Goal: Find specific page/section: Find specific page/section

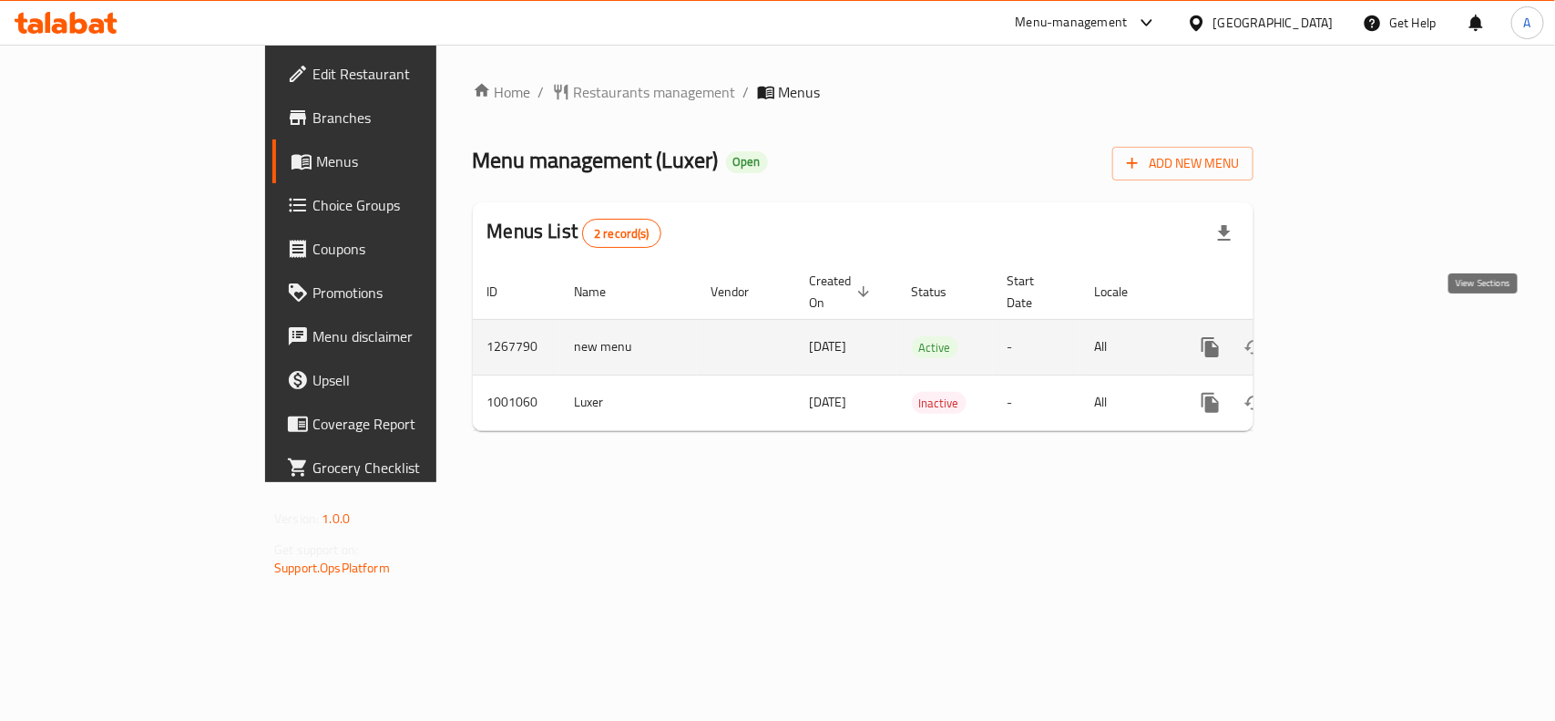
click at [1353, 336] on icon "enhanced table" at bounding box center [1342, 347] width 22 height 22
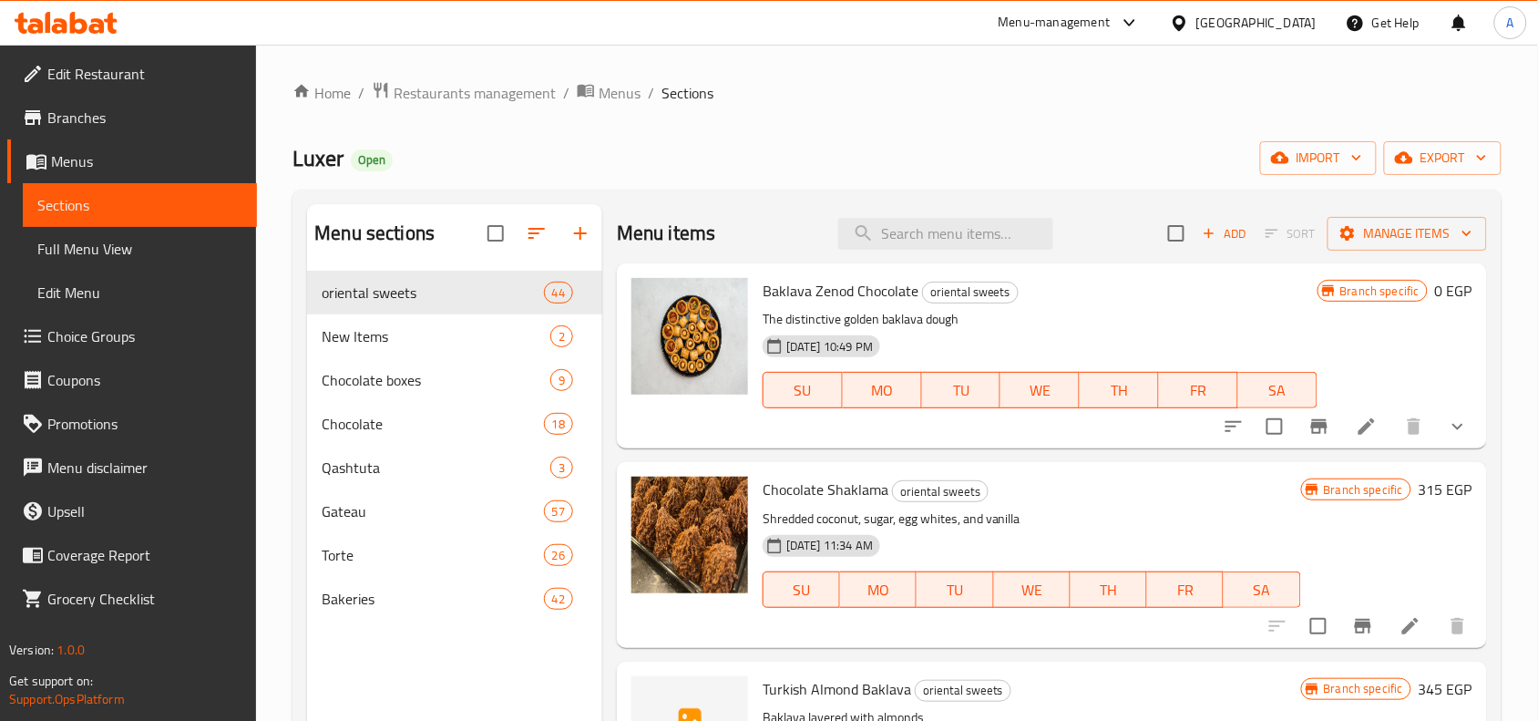
click at [1317, 30] on div "[GEOGRAPHIC_DATA]" at bounding box center [1243, 23] width 176 height 44
click at [1196, 33] on div at bounding box center [1183, 23] width 26 height 20
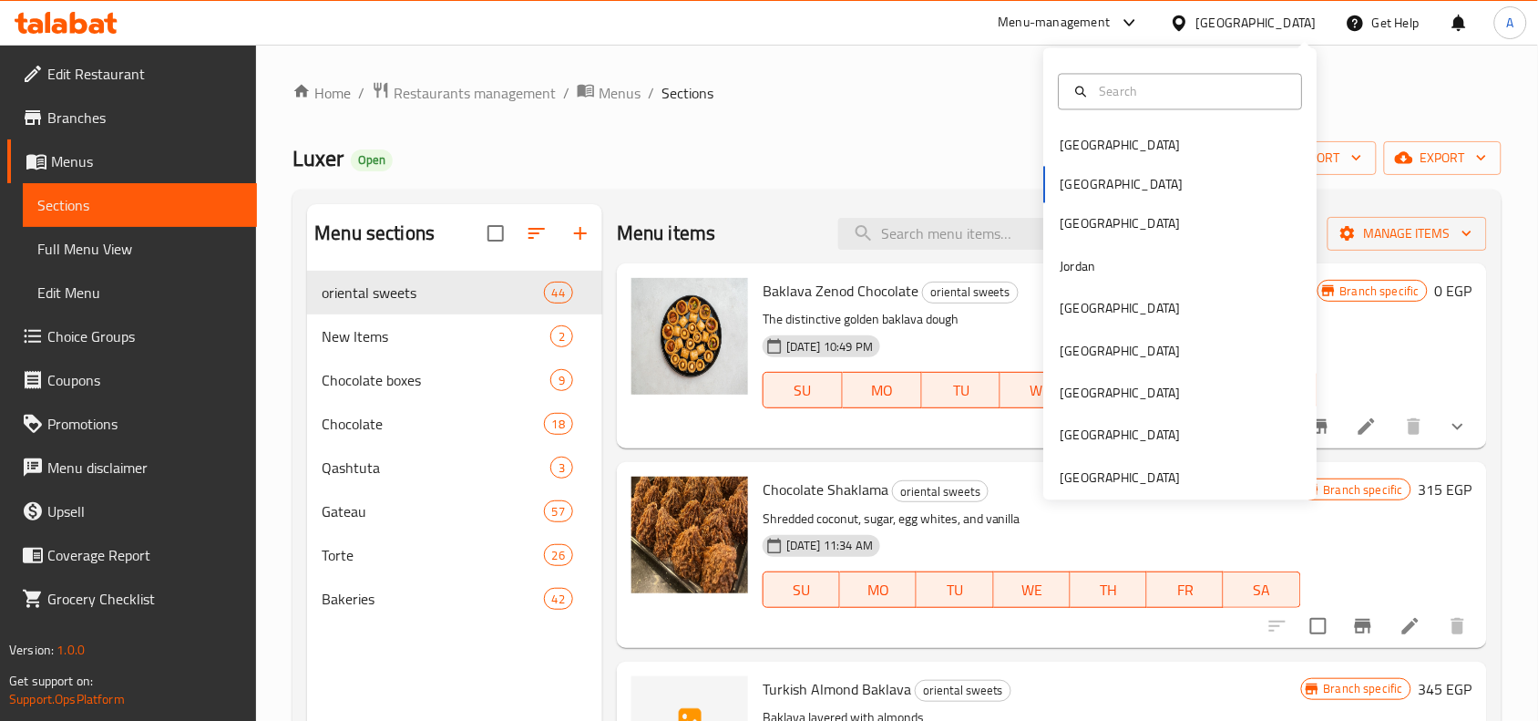
click at [1189, 21] on icon at bounding box center [1179, 23] width 19 height 19
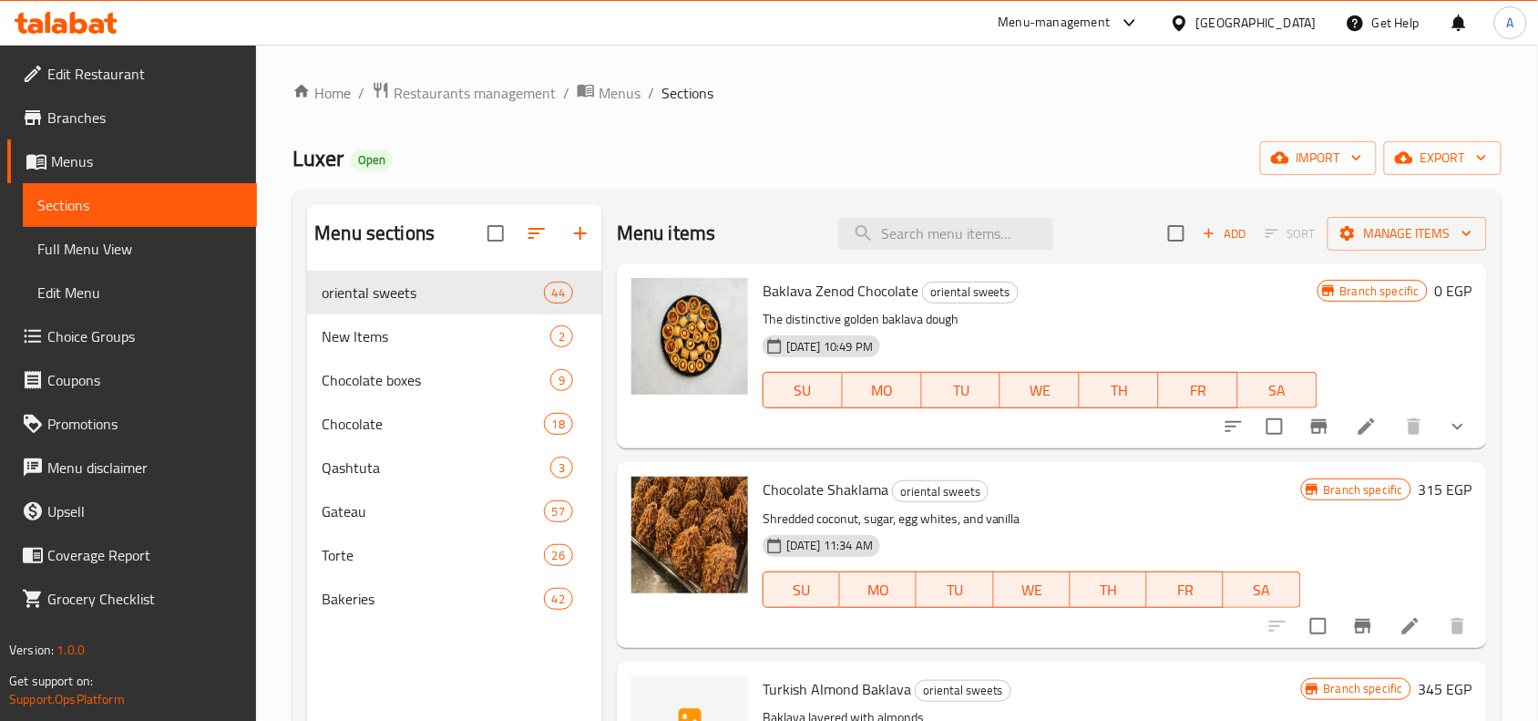
click at [1189, 21] on icon at bounding box center [1179, 23] width 19 height 19
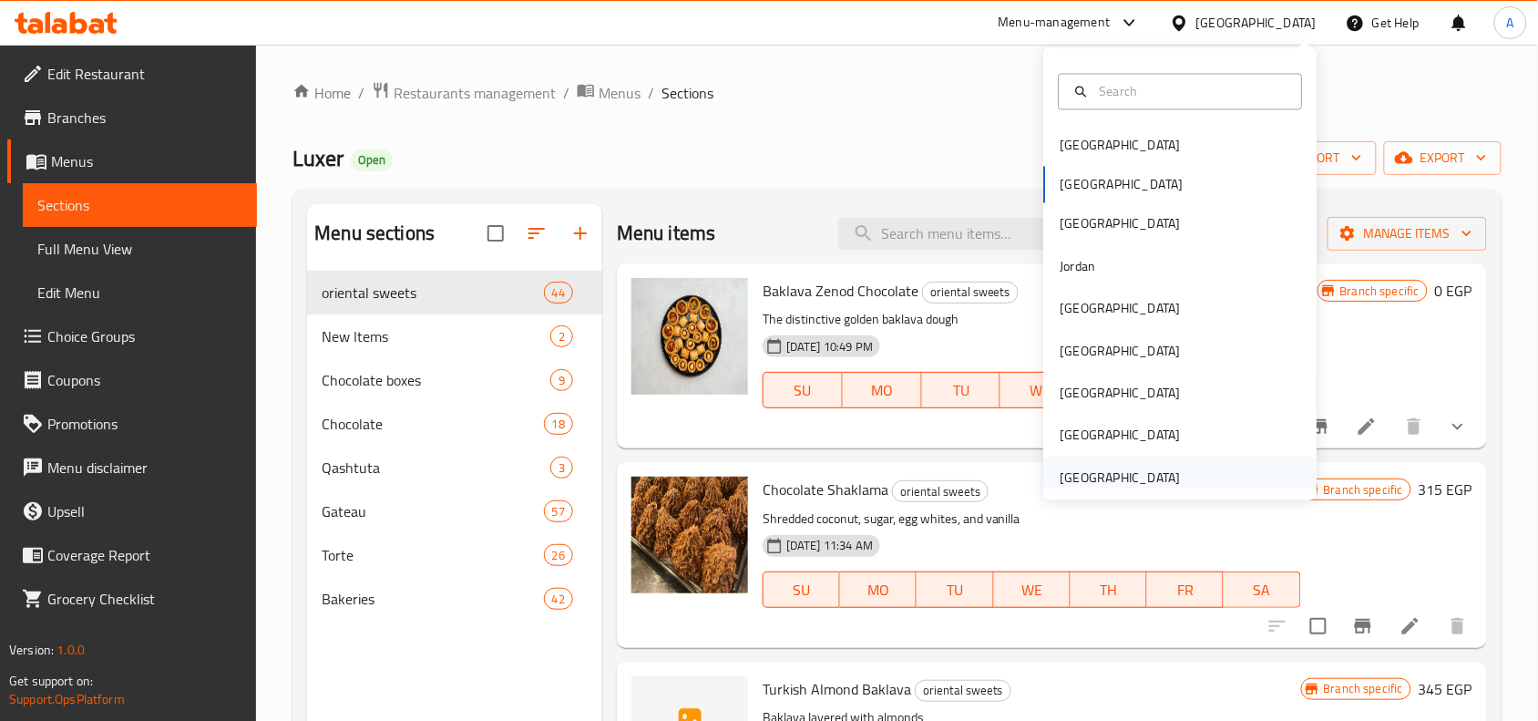
click at [1172, 478] on div "[GEOGRAPHIC_DATA]" at bounding box center [1120, 477] width 149 height 42
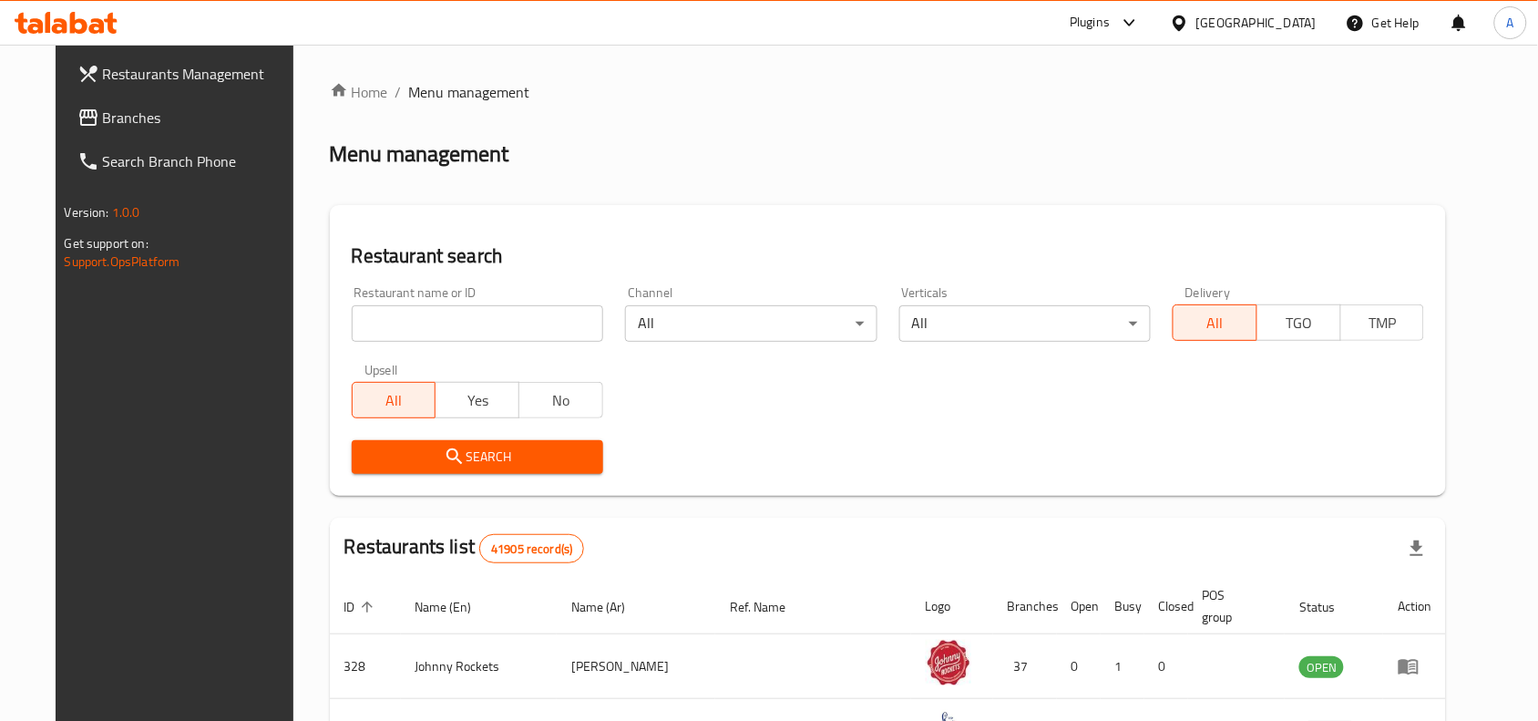
click at [161, 101] on link "Branches" at bounding box center [188, 118] width 250 height 44
